Goal: Task Accomplishment & Management: Use online tool/utility

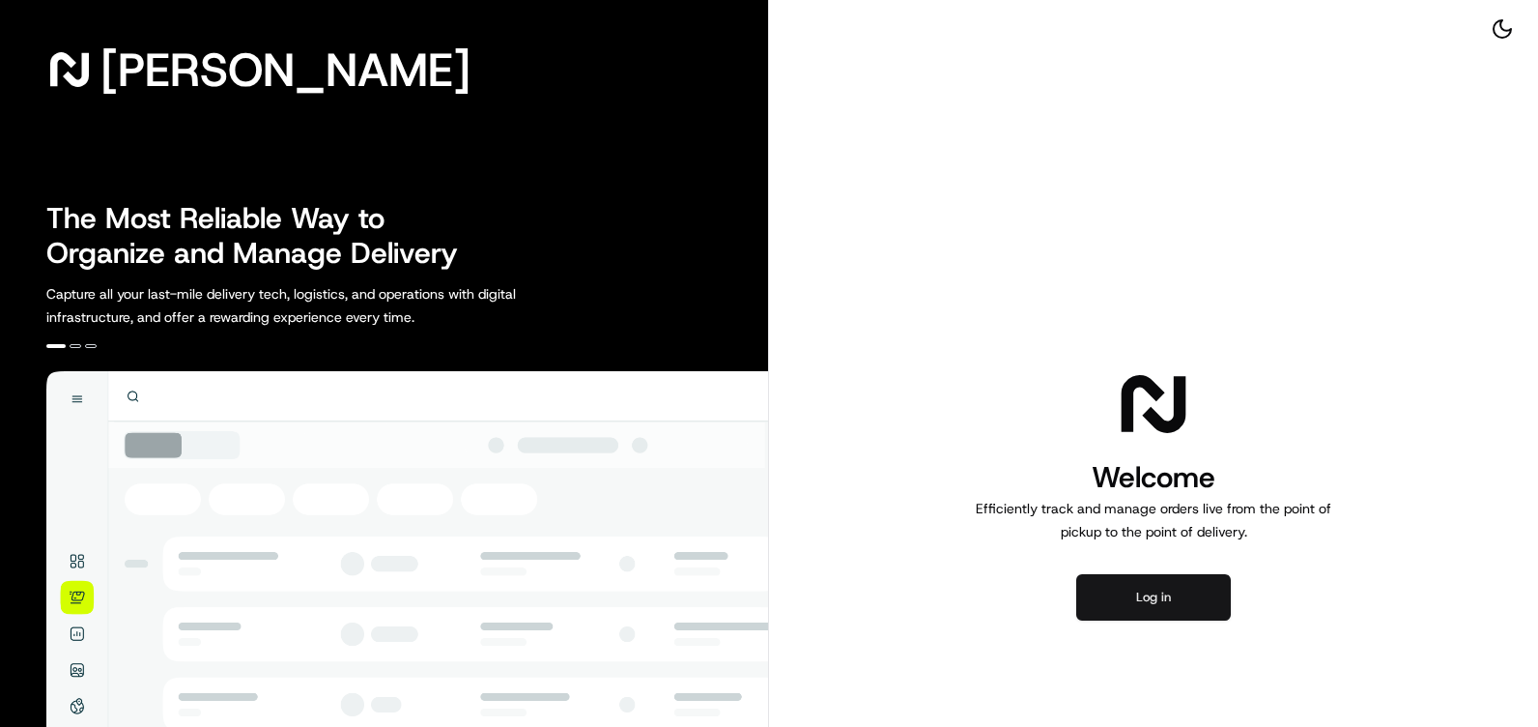
drag, startPoint x: 0, startPoint y: 0, endPoint x: 1147, endPoint y: 591, distance: 1290.5
click at [1147, 591] on button "Log in" at bounding box center [1154, 597] width 155 height 46
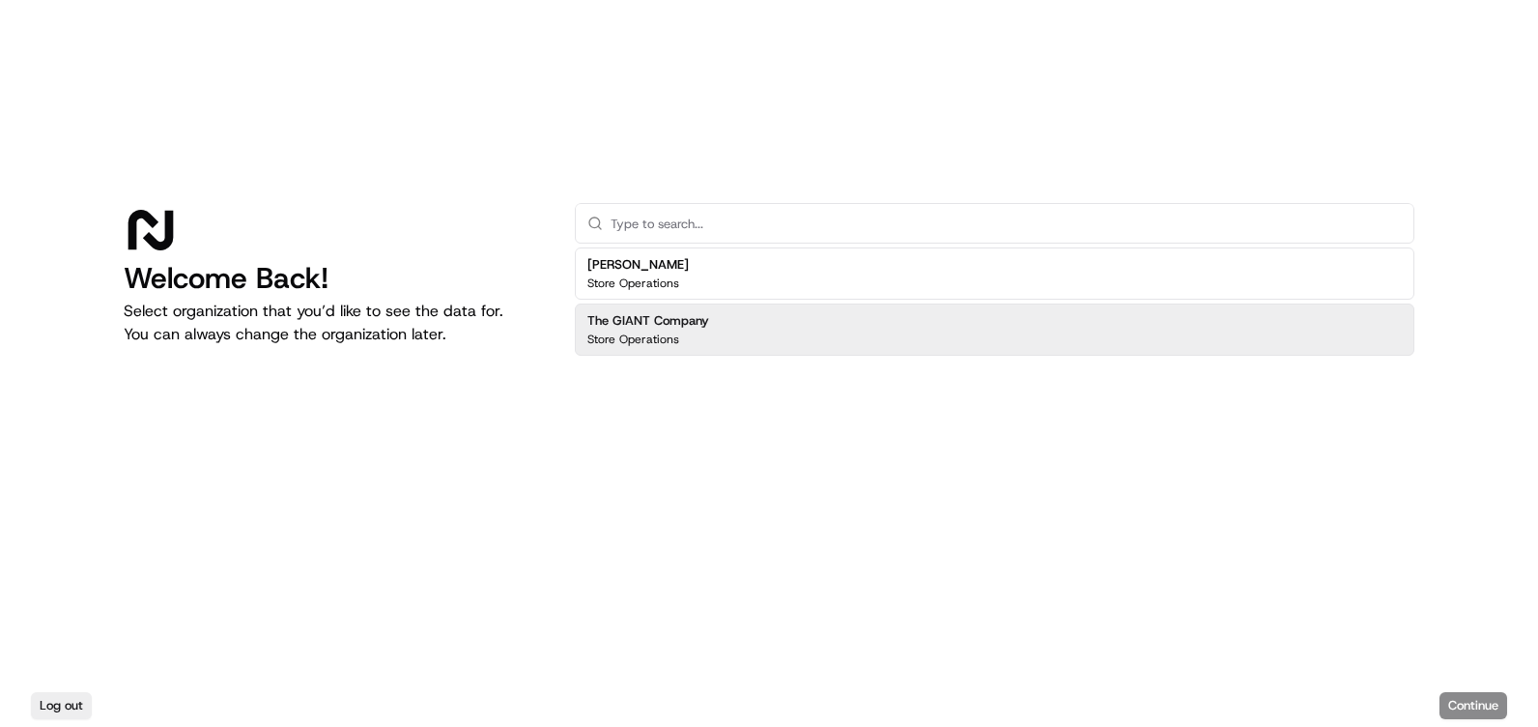
click at [619, 334] on p "Store Operations" at bounding box center [634, 338] width 92 height 15
click at [1493, 704] on button "Continue" at bounding box center [1474, 705] width 68 height 27
